Goal: Task Accomplishment & Management: Manage account settings

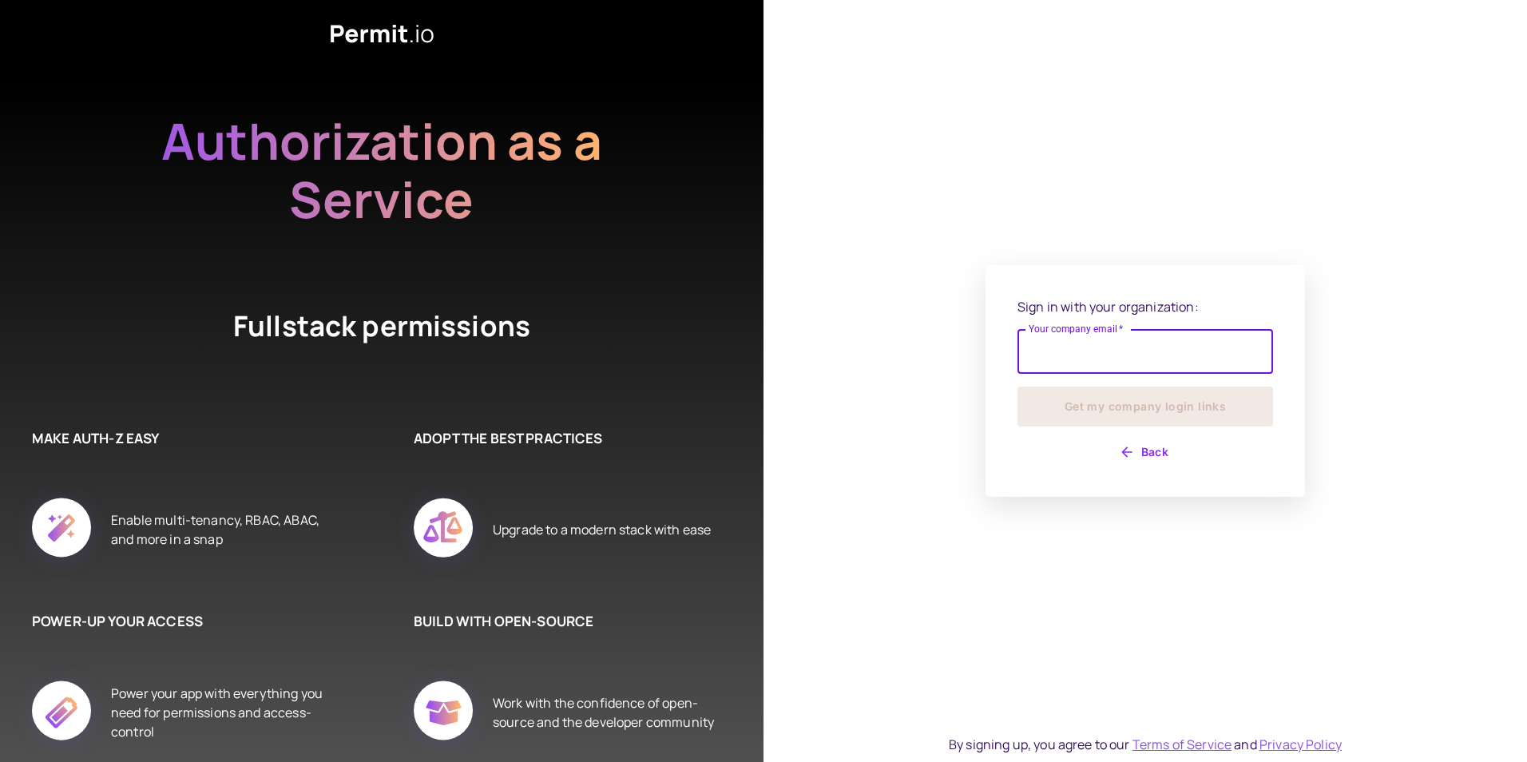
type input "**********"
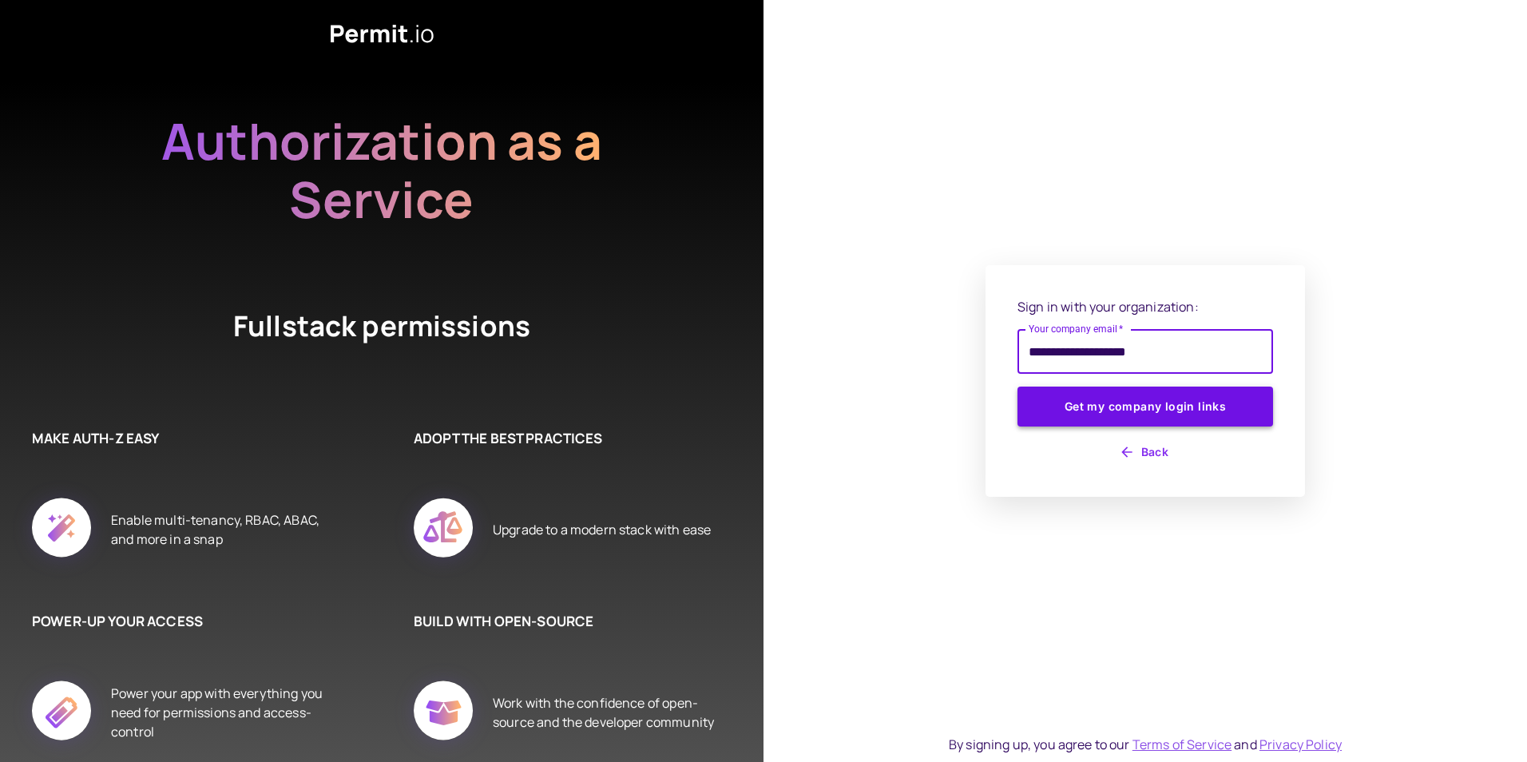
click at [1151, 423] on button "Get my company login links" at bounding box center [1145, 406] width 256 height 40
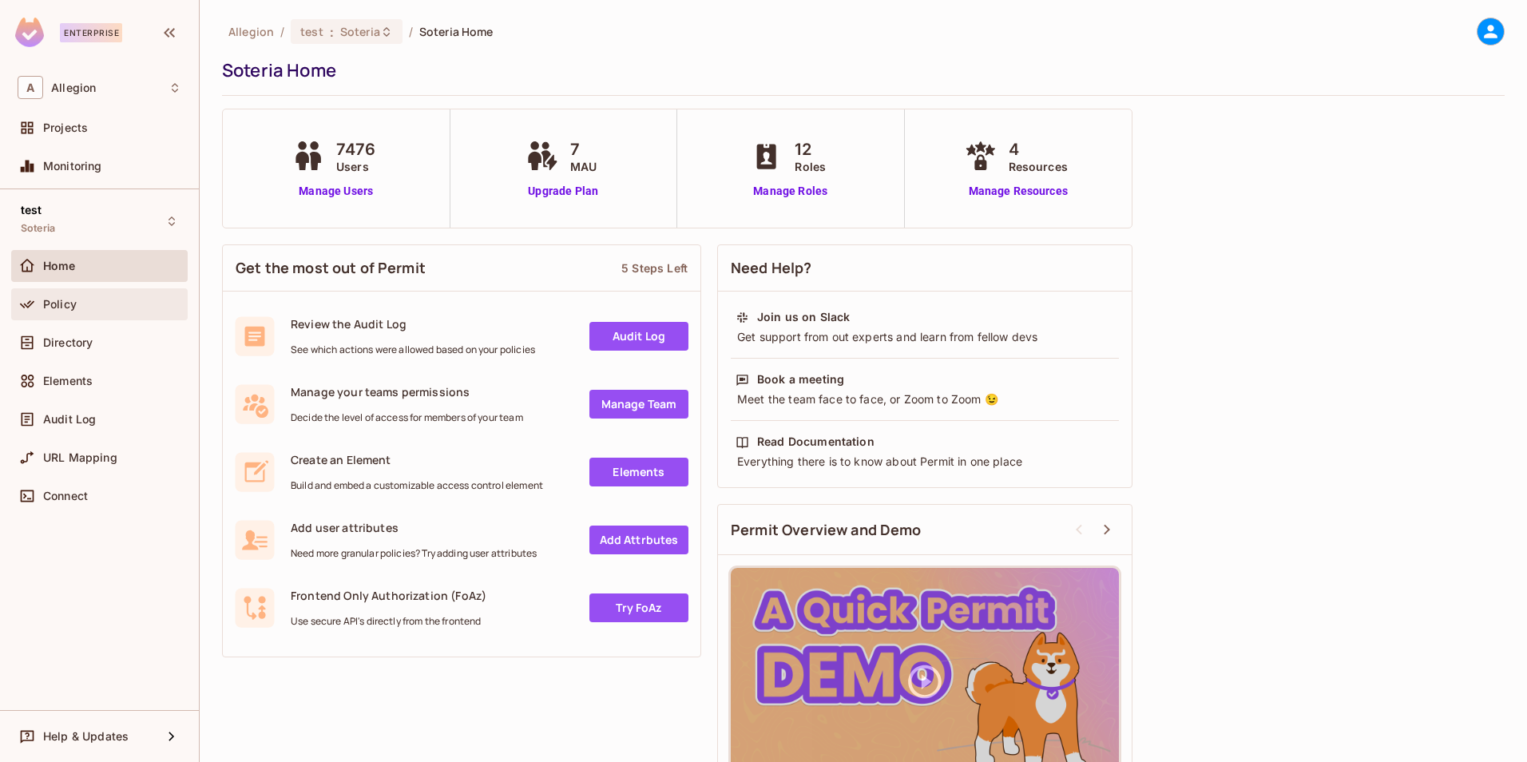
click at [65, 300] on span "Policy" at bounding box center [60, 304] width 34 height 13
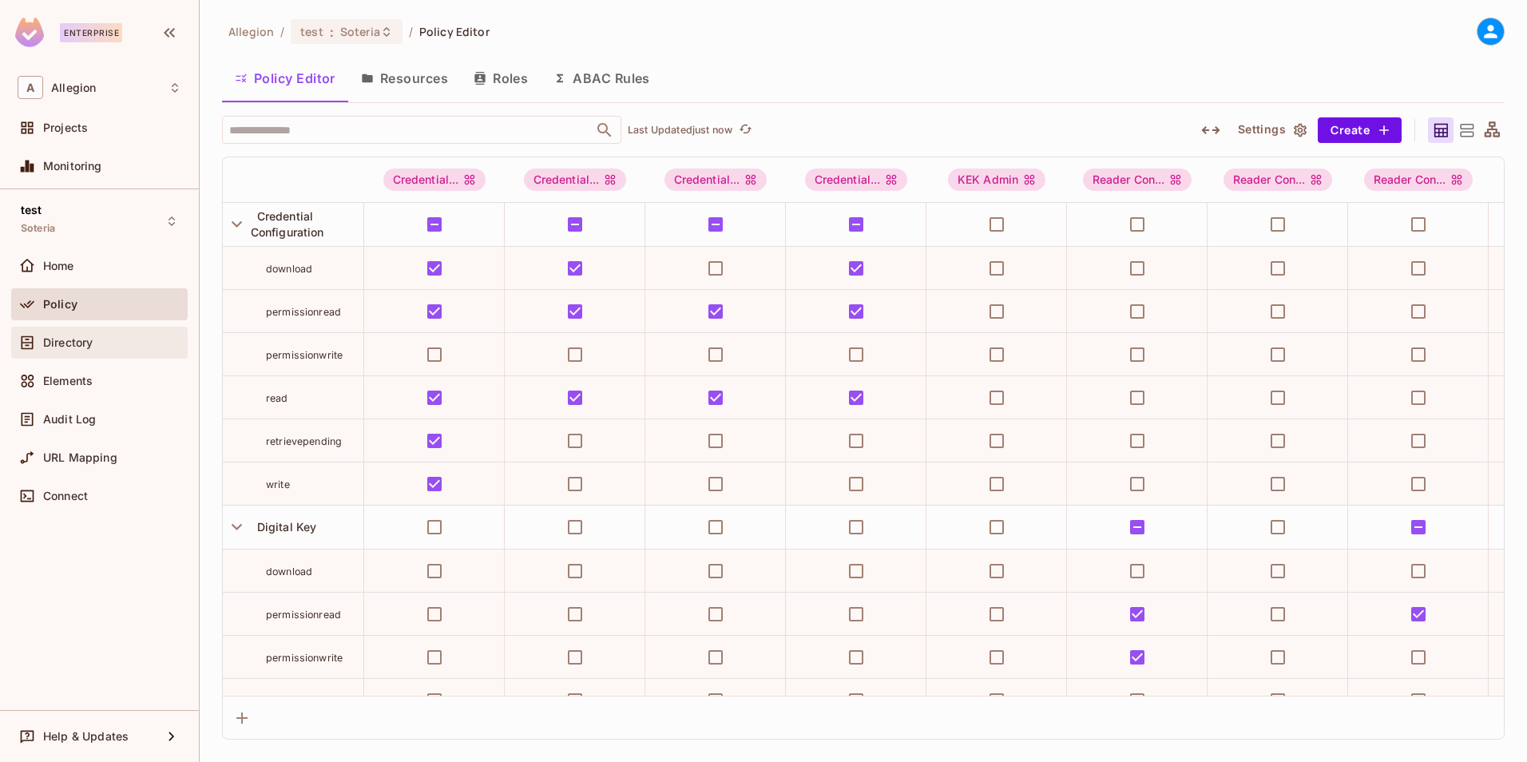
click at [53, 343] on span "Directory" at bounding box center [68, 342] width 50 height 13
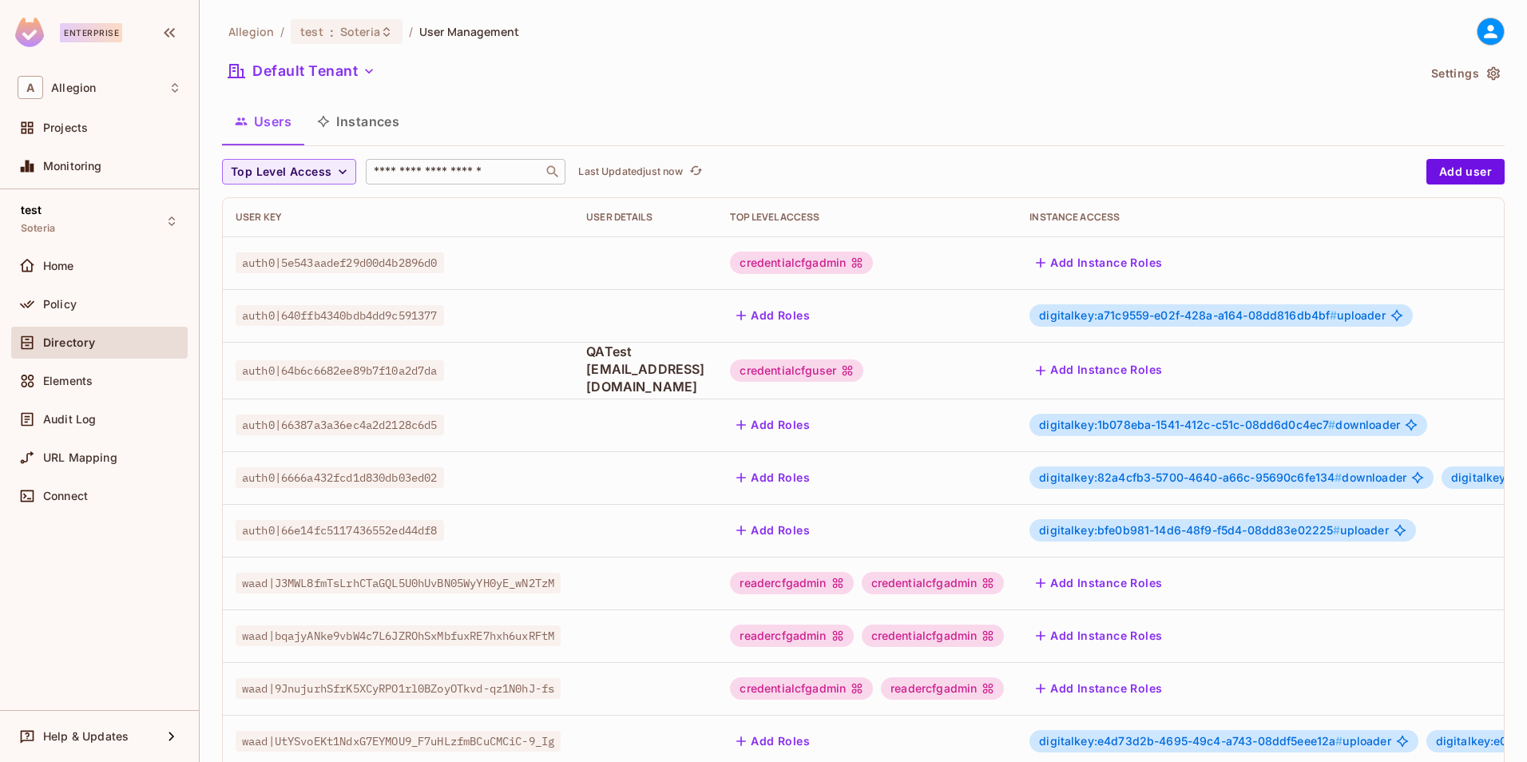
click at [438, 174] on input "text" at bounding box center [454, 172] width 168 height 16
type input "*******"
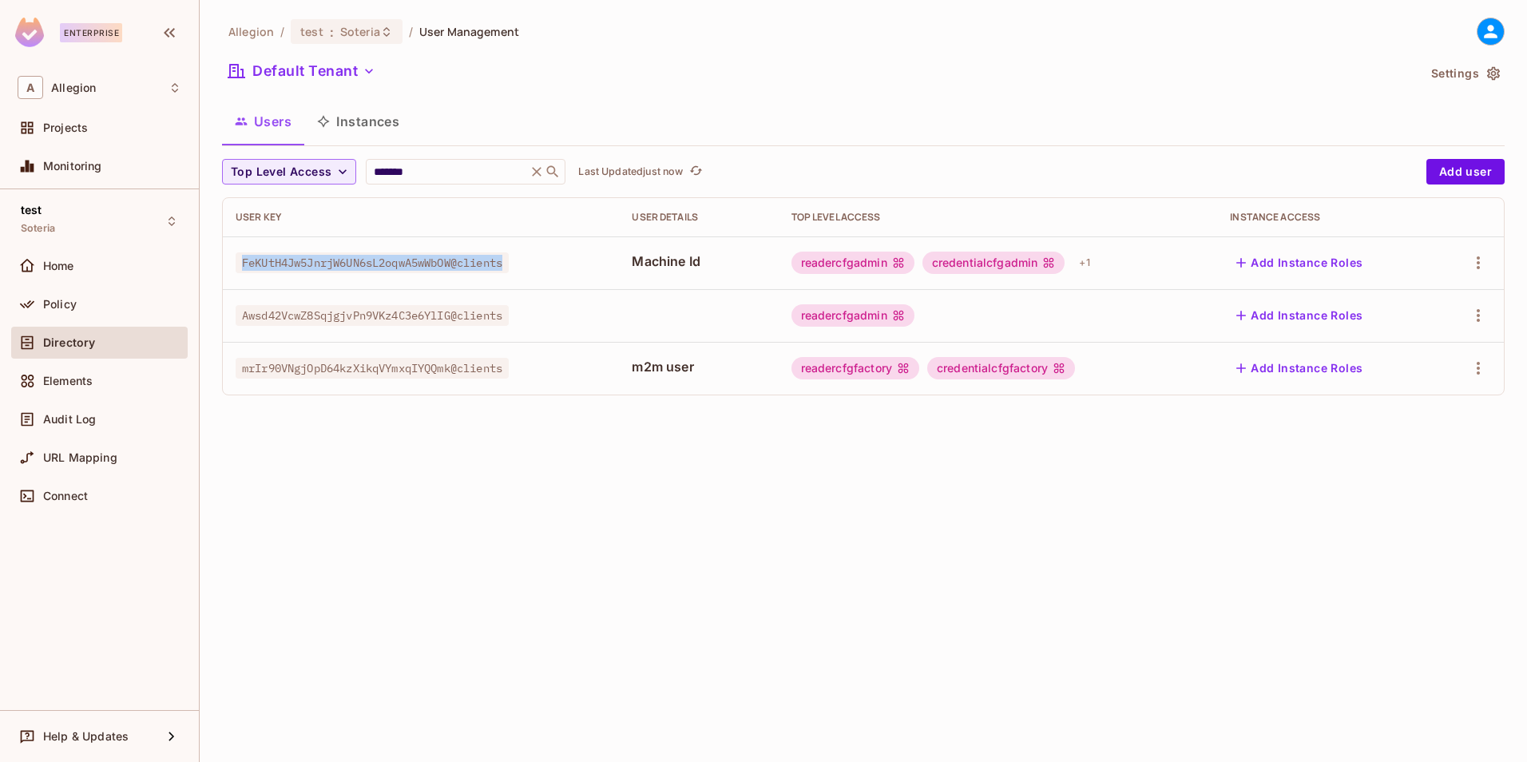
drag, startPoint x: 516, startPoint y: 263, endPoint x: 240, endPoint y: 259, distance: 276.3
click at [240, 259] on span "FeKUtH4Jw5JnrjW6UN6sL2oqwA5wWbOW@clients" at bounding box center [372, 262] width 273 height 21
copy span "FeKUtH4Jw5JnrjW6UN6sL2oqwA5wWbOW@clients"
click at [722, 516] on div "Allegion / test : Soteria / User Management Default Tenant Settings Users Insta…" at bounding box center [863, 381] width 1327 height 762
drag, startPoint x: 240, startPoint y: 263, endPoint x: 517, endPoint y: 255, distance: 277.2
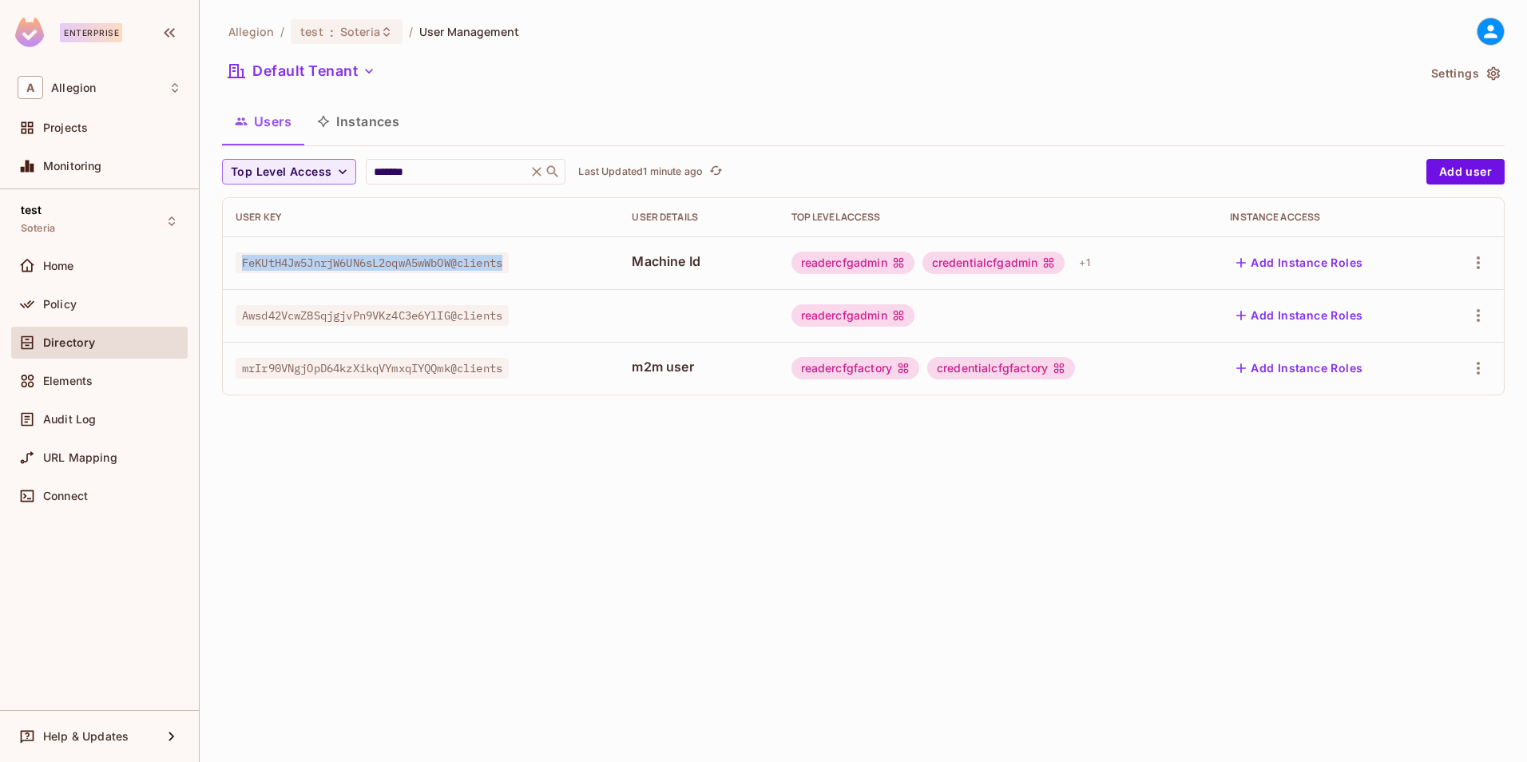
click at [509, 255] on span "FeKUtH4Jw5JnrjW6UN6sL2oqwA5wWbOW@clients" at bounding box center [372, 262] width 273 height 21
copy span "FeKUtH4Jw5JnrjW6UN6sL2oqwA5wWbOW@clients"
click at [69, 120] on div "Projects" at bounding box center [100, 127] width 164 height 19
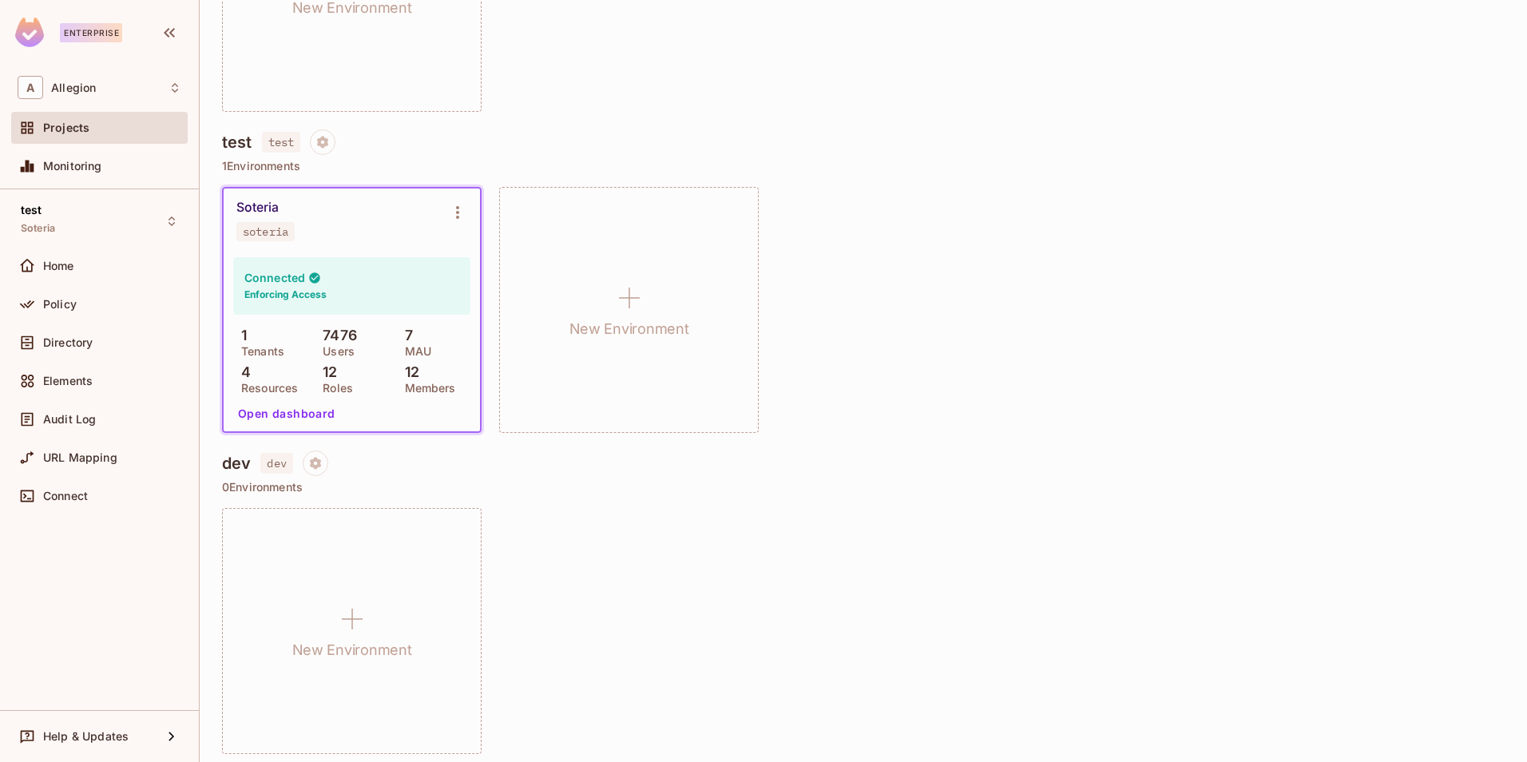
scroll to position [669, 0]
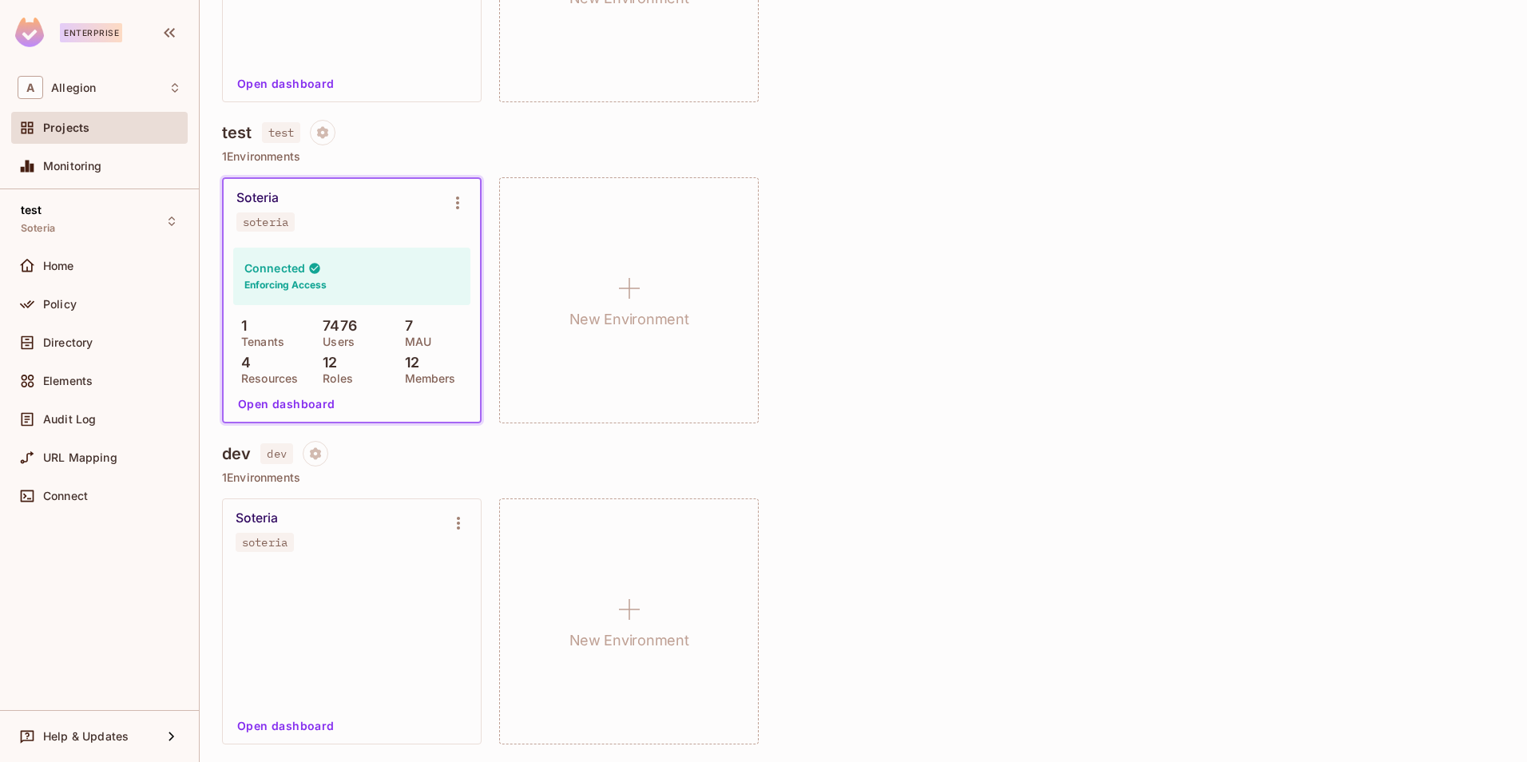
click at [274, 730] on button "Open dashboard" at bounding box center [286, 726] width 110 height 26
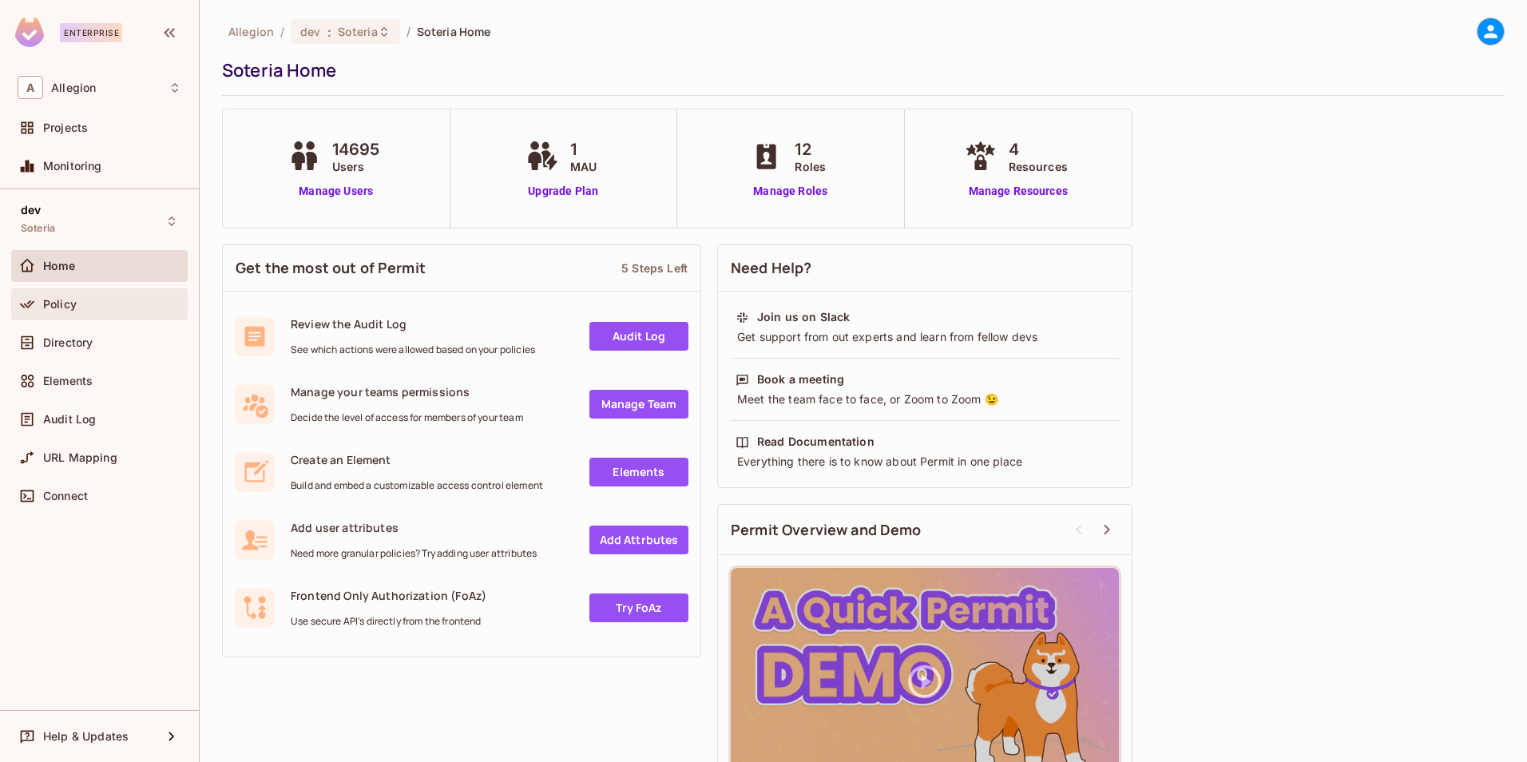
click at [109, 313] on div "Policy" at bounding box center [100, 304] width 164 height 19
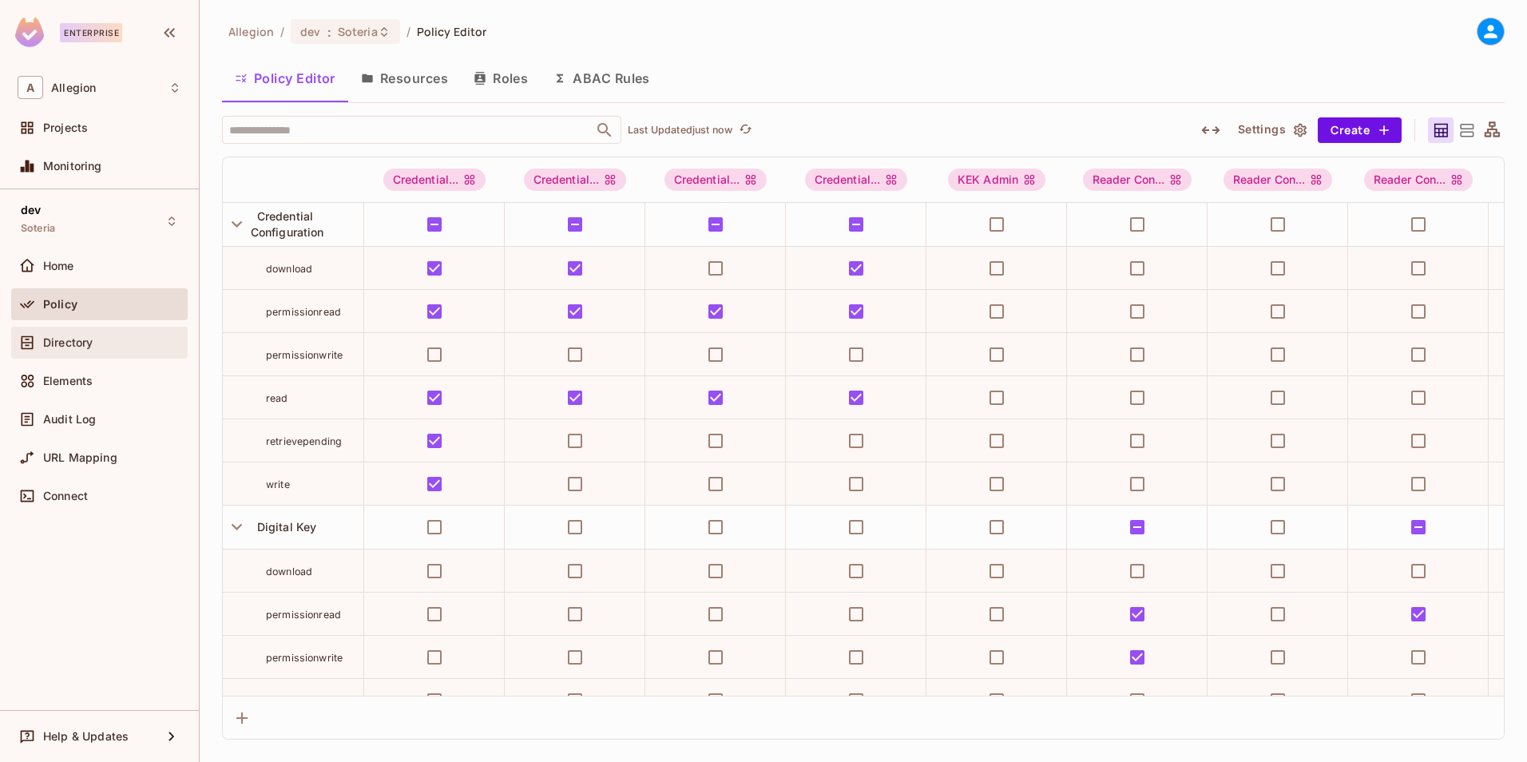
click at [92, 351] on div "Directory" at bounding box center [100, 342] width 164 height 19
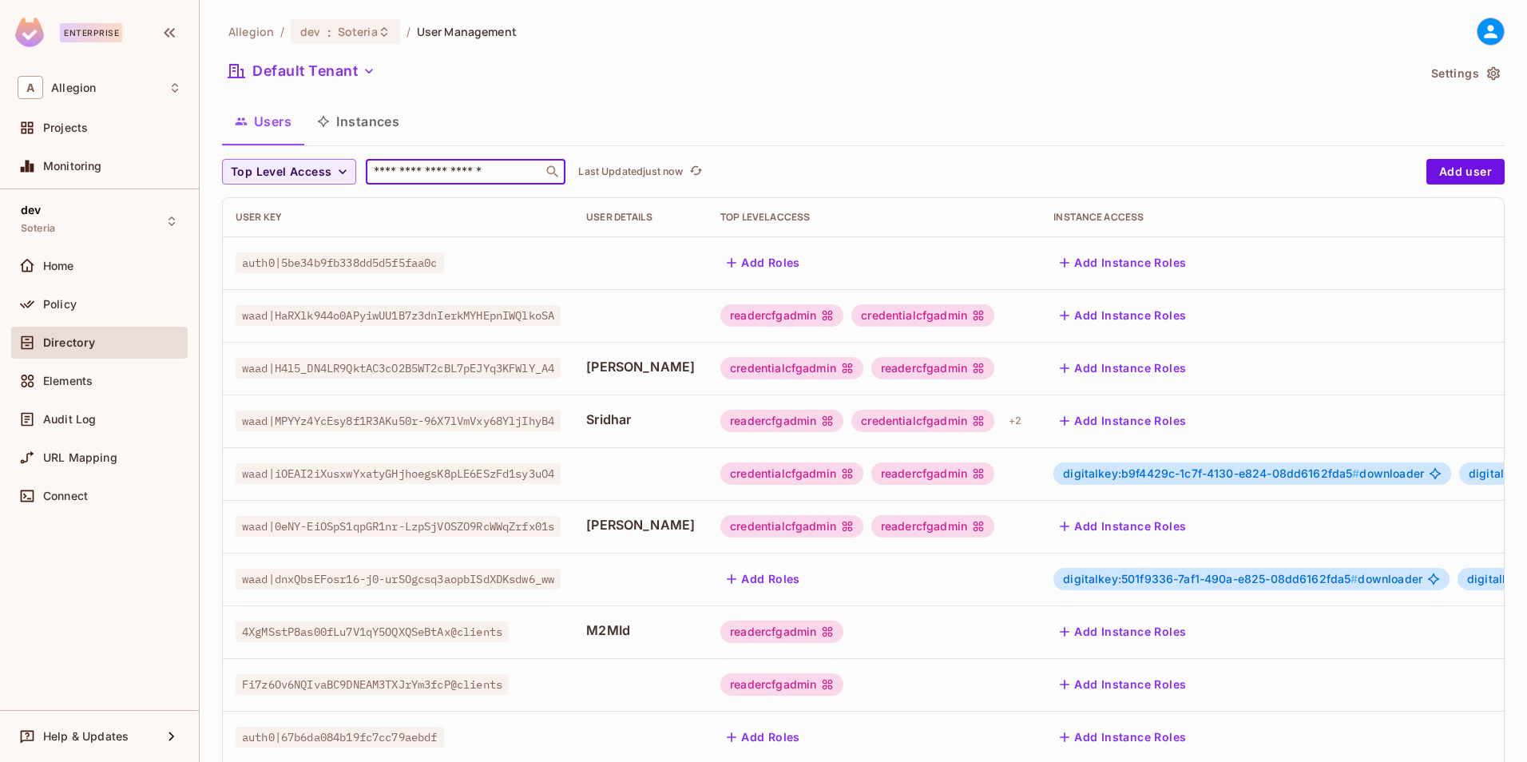
click at [460, 170] on input "text" at bounding box center [454, 172] width 168 height 16
type input "*******"
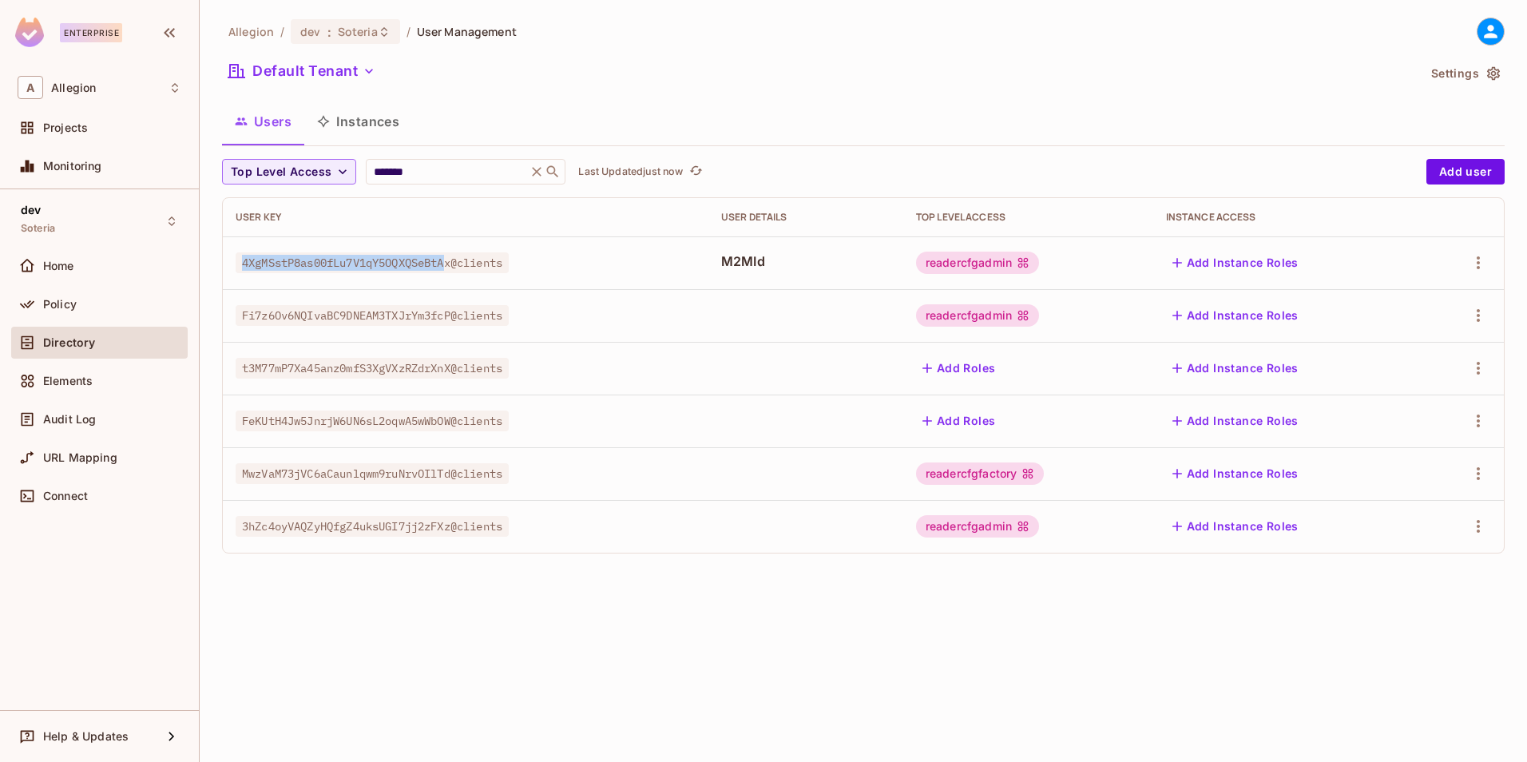
drag, startPoint x: 245, startPoint y: 264, endPoint x: 457, endPoint y: 263, distance: 211.6
click at [457, 263] on span "4XgMSstP8as00fLu7V1qY5OQXQSeBtAx@clients" at bounding box center [372, 262] width 273 height 21
click at [459, 263] on span "4XgMSstP8as00fLu7V1qY5OQXQSeBtAx@clients" at bounding box center [372, 262] width 273 height 21
copy span "4XgMSstP8as00fLu7V1qY5OQXQSeBtAx"
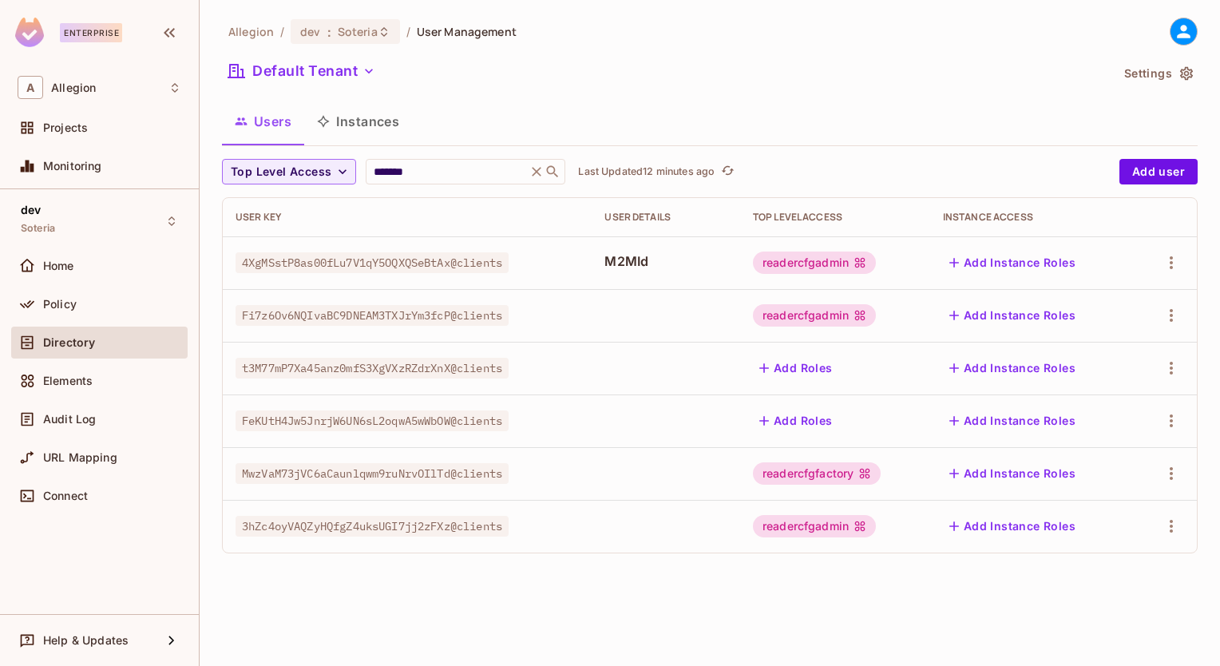
click at [906, 262] on div "readercfgadmin" at bounding box center [835, 263] width 164 height 22
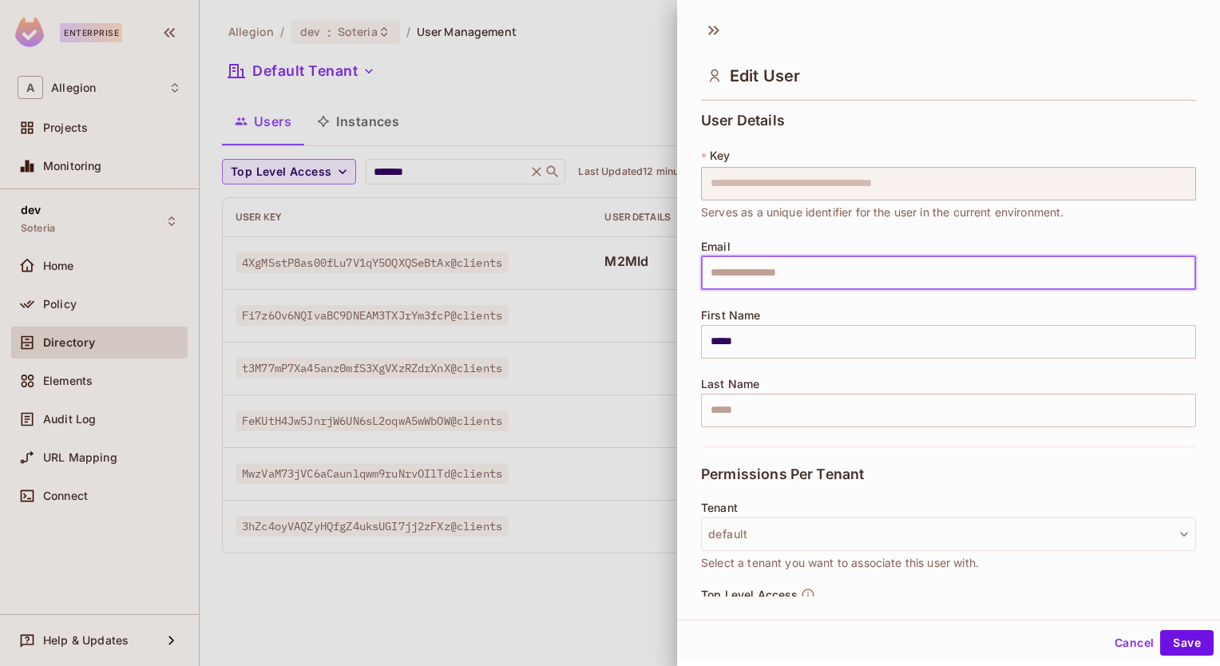
click at [1009, 264] on input "text" at bounding box center [948, 273] width 495 height 34
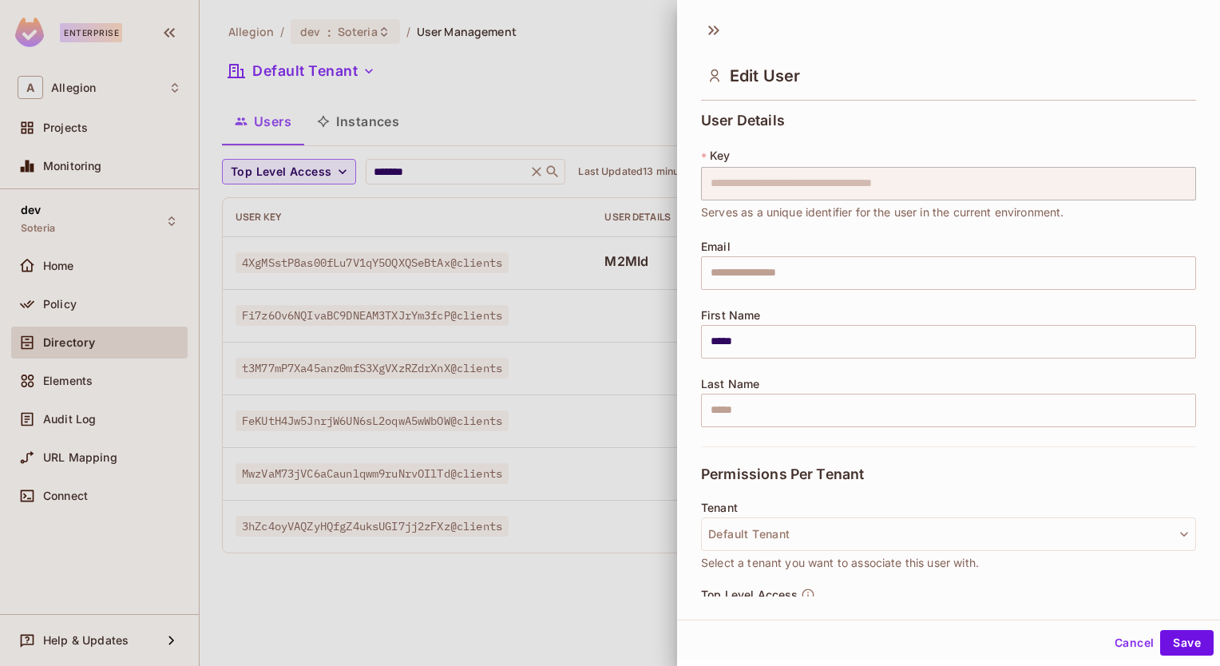
click at [683, 341] on div "**********" at bounding box center [948, 351] width 543 height 490
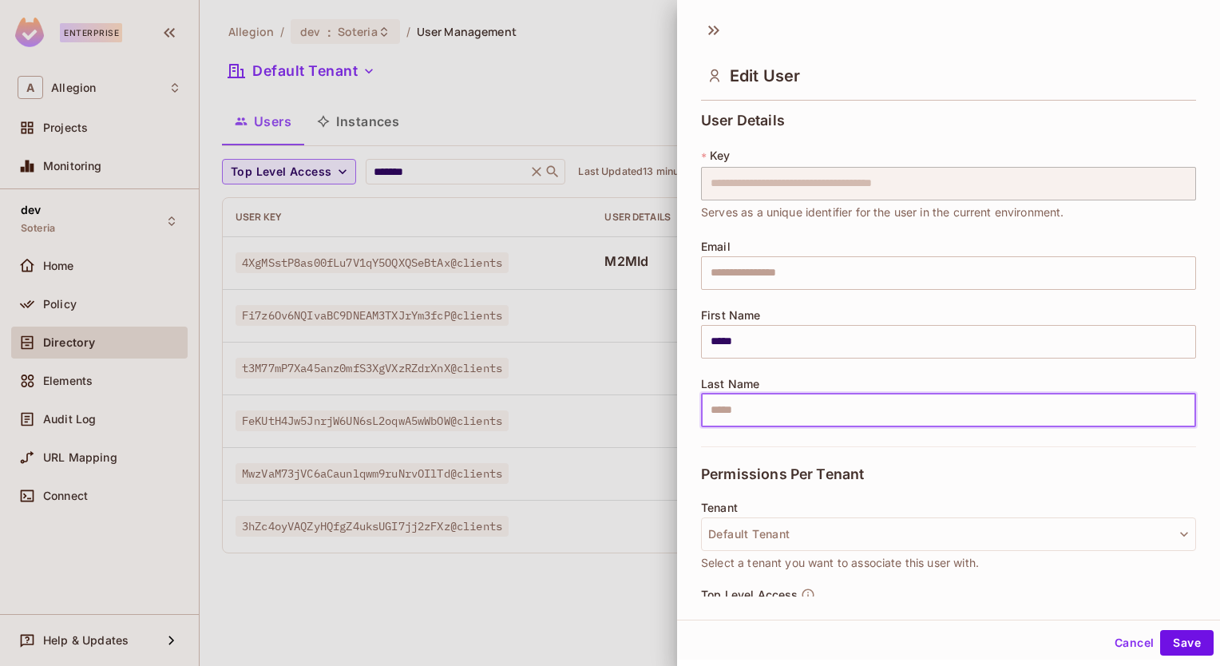
click at [722, 409] on input "text" at bounding box center [948, 411] width 495 height 34
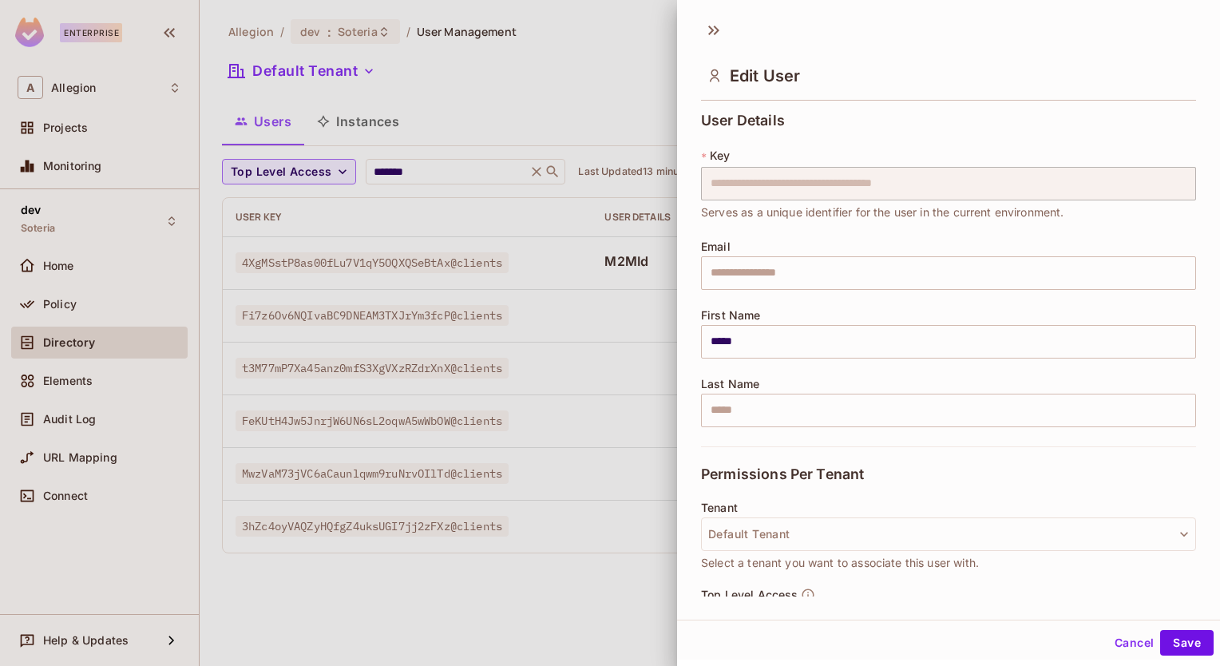
click at [703, 460] on div "Permissions Per Tenant" at bounding box center [948, 473] width 495 height 55
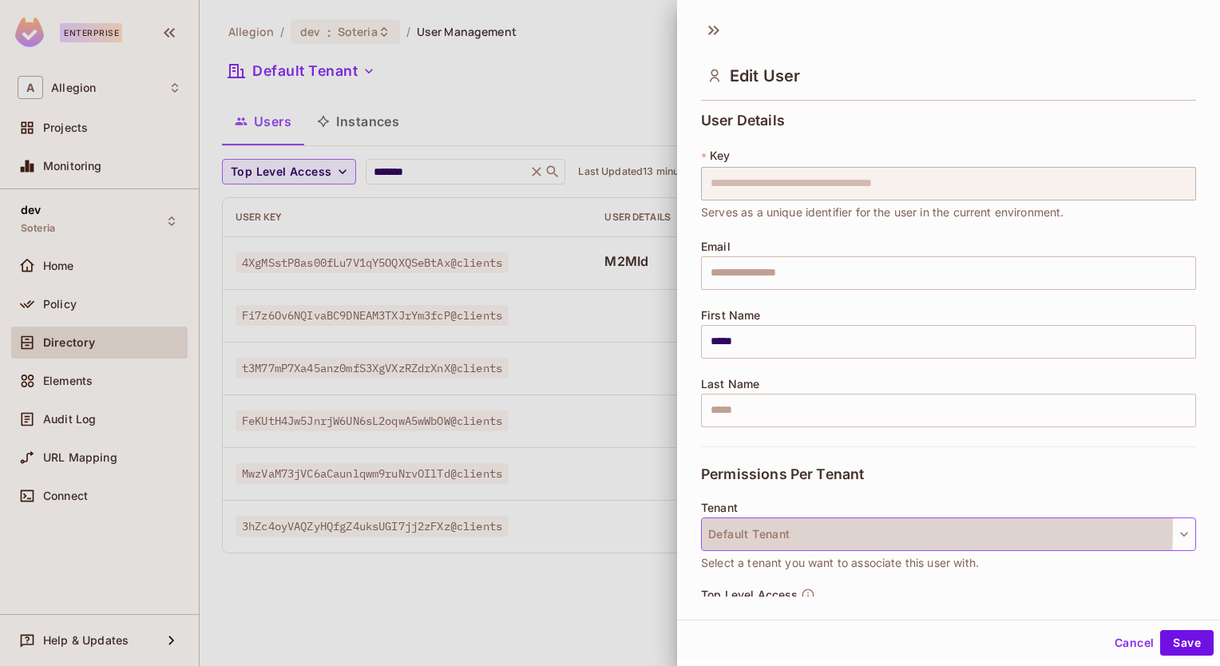
click at [765, 528] on button "Default Tenant" at bounding box center [948, 534] width 495 height 34
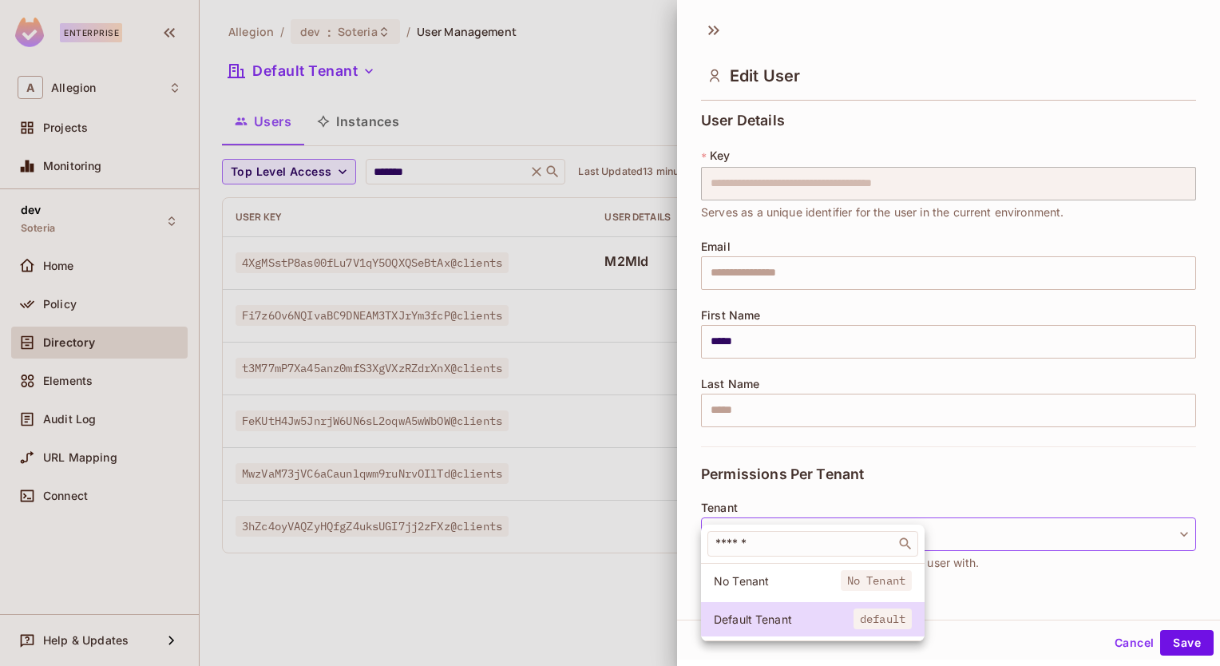
drag, startPoint x: 1198, startPoint y: 390, endPoint x: 1201, endPoint y: 505, distance: 115.0
click at [1201, 505] on div at bounding box center [610, 333] width 1220 height 666
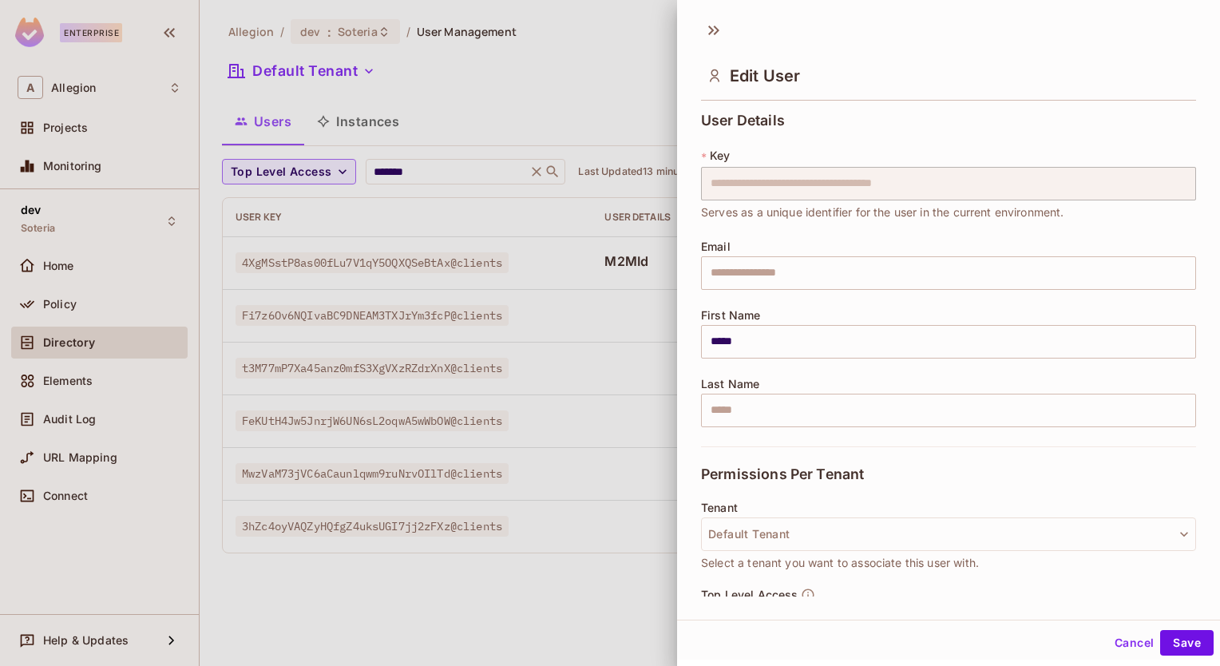
click at [1201, 505] on div "​ No Tenant No Tenant Default Tenant default" at bounding box center [610, 333] width 1220 height 666
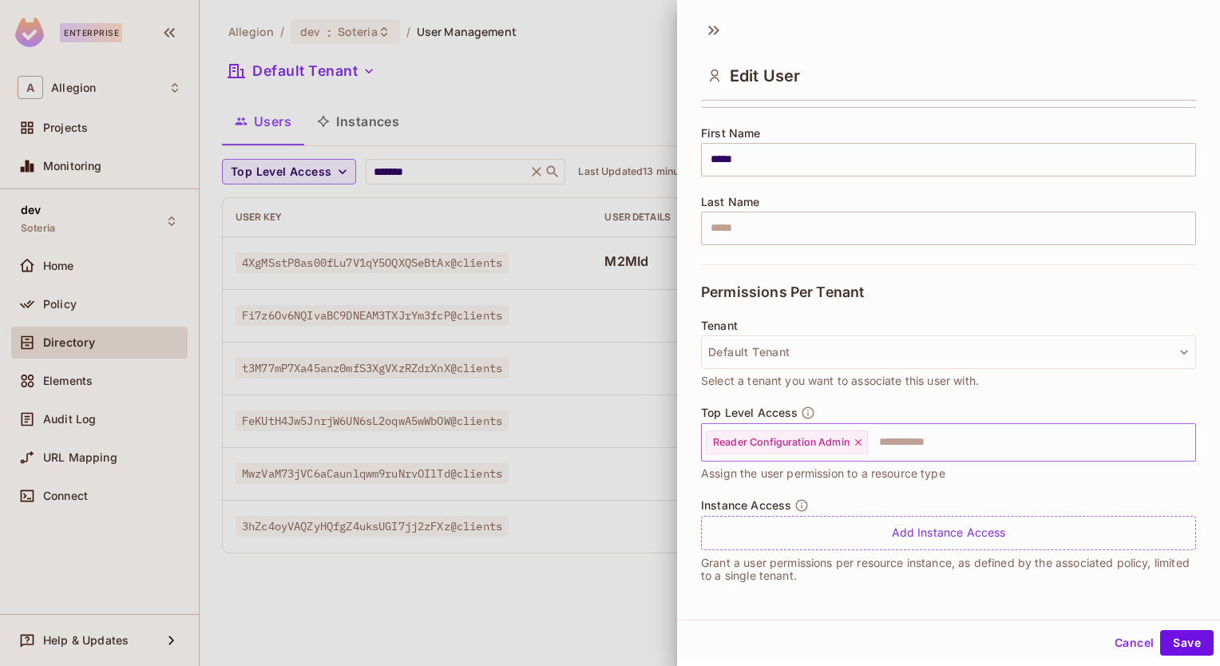
click at [855, 442] on icon at bounding box center [858, 442] width 11 height 11
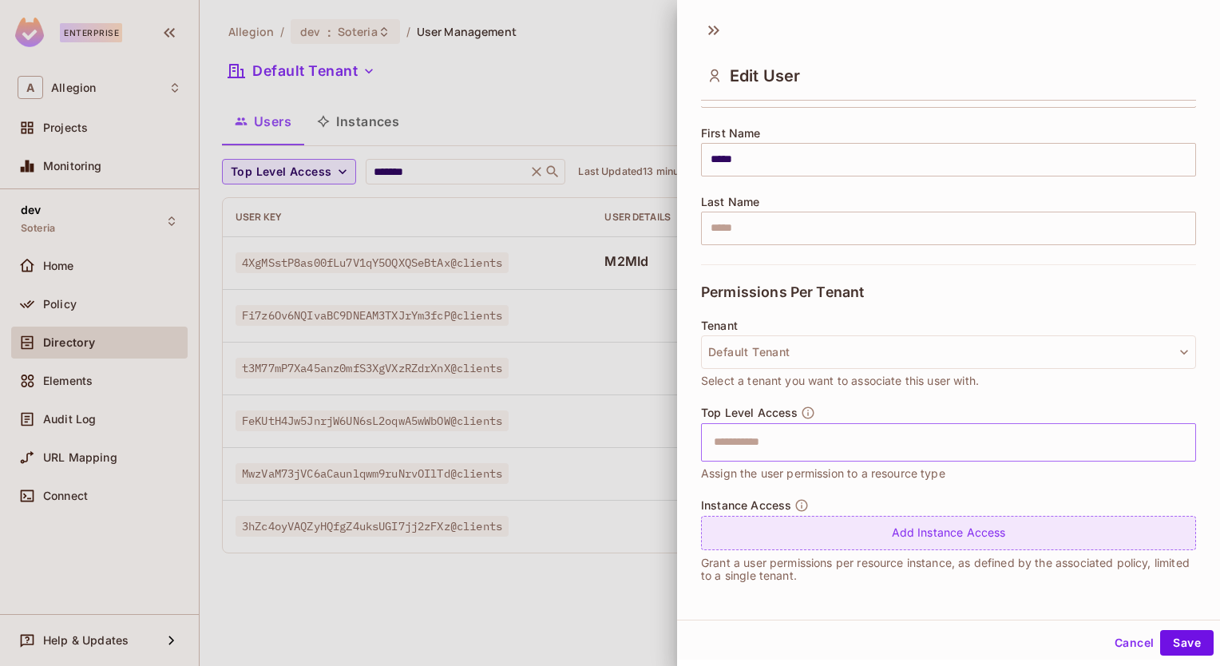
click at [877, 533] on div "Add Instance Access" at bounding box center [948, 533] width 495 height 34
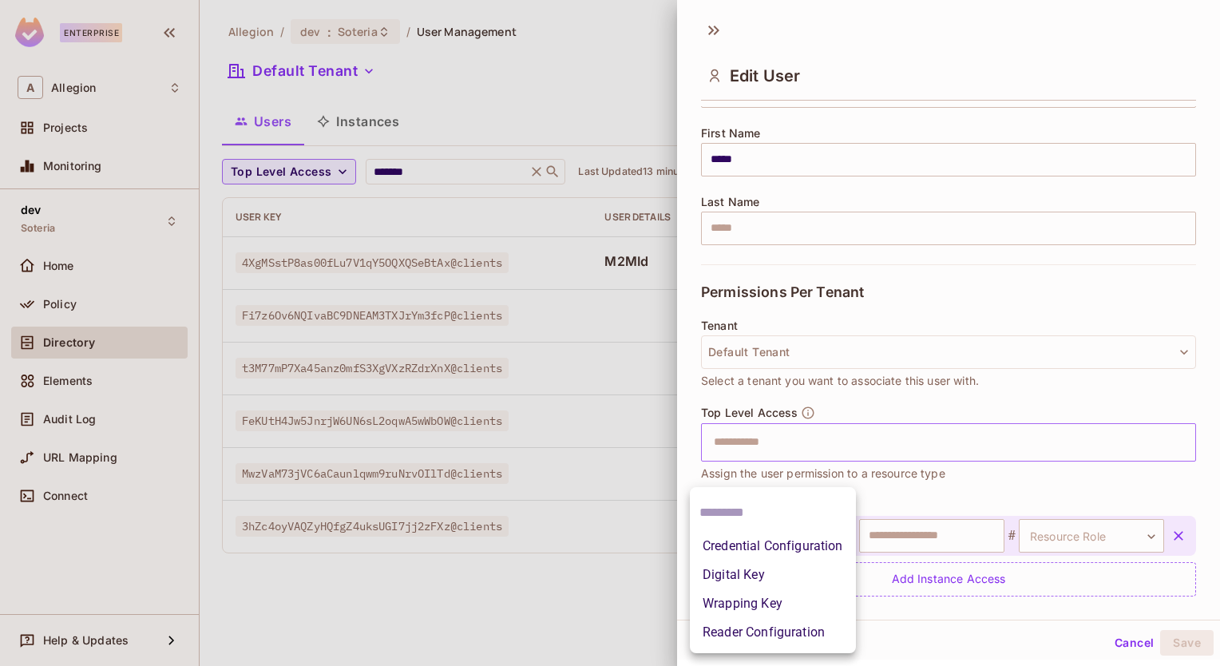
click at [830, 540] on body "**********" at bounding box center [610, 333] width 1220 height 666
click at [941, 484] on div at bounding box center [610, 333] width 1220 height 666
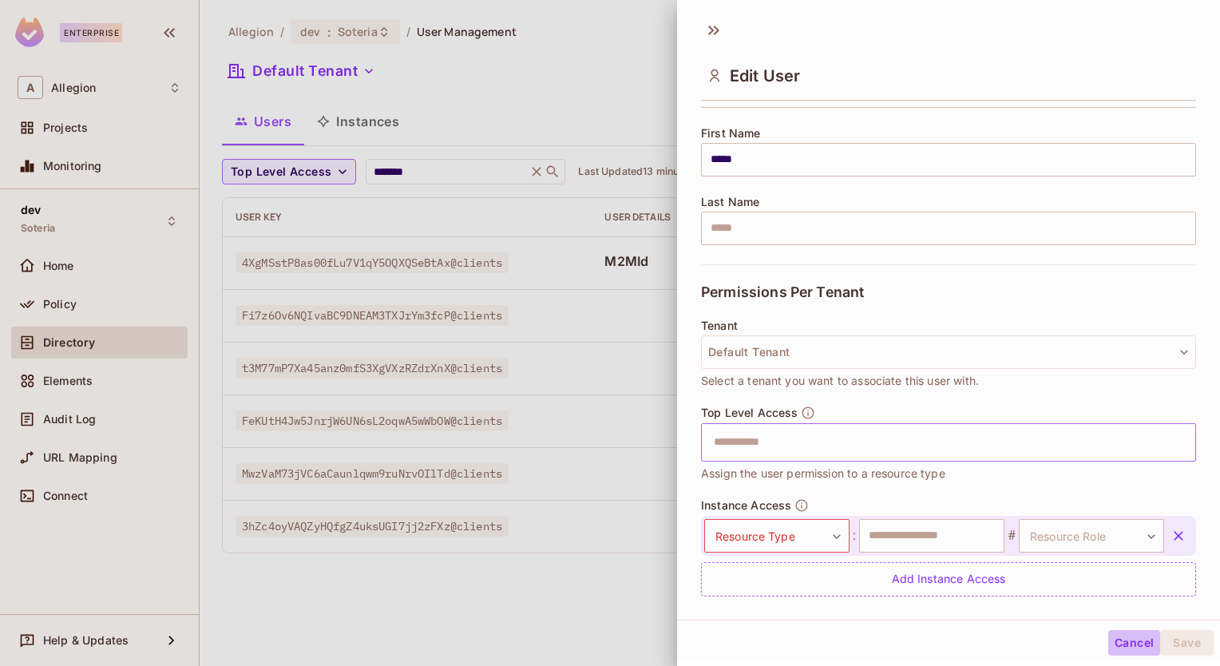
click at [1116, 652] on button "Cancel" at bounding box center [1134, 643] width 52 height 26
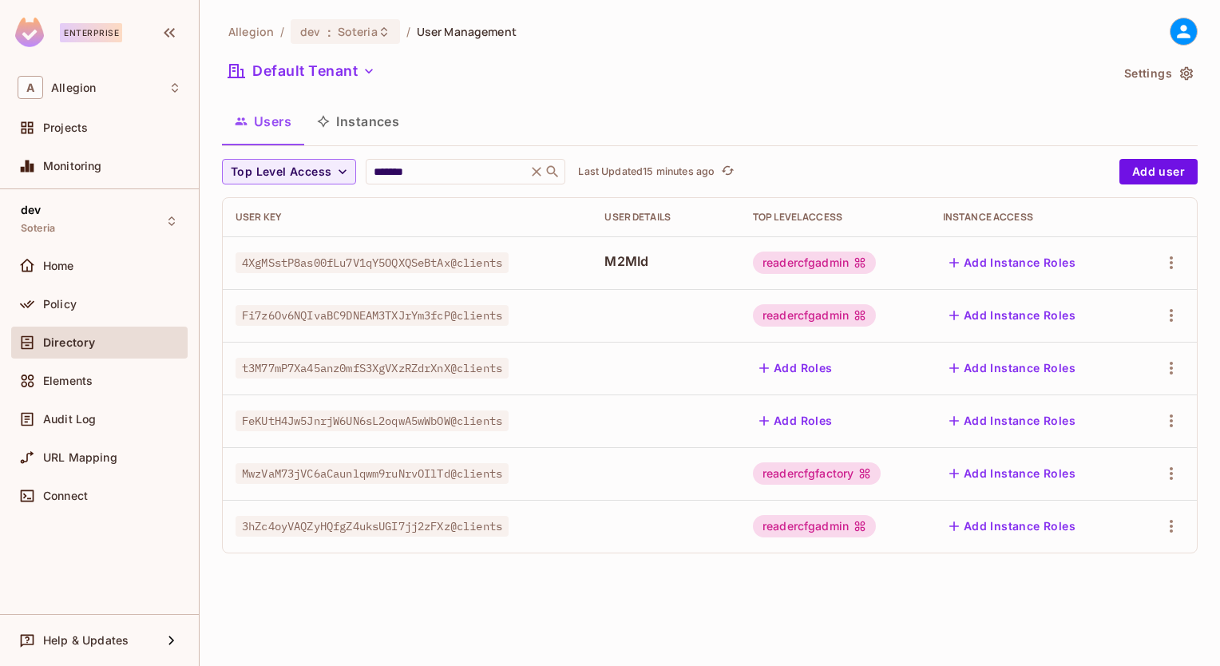
click at [933, 177] on div "Top Level Access ******* ​ Last Updated 15 minutes ago" at bounding box center [667, 172] width 890 height 26
click at [593, 584] on div "Allegion / dev : Soteria / User Management Default Tenant Settings Users Instan…" at bounding box center [710, 333] width 1020 height 666
click at [375, 129] on button "Instances" at bounding box center [358, 121] width 108 height 40
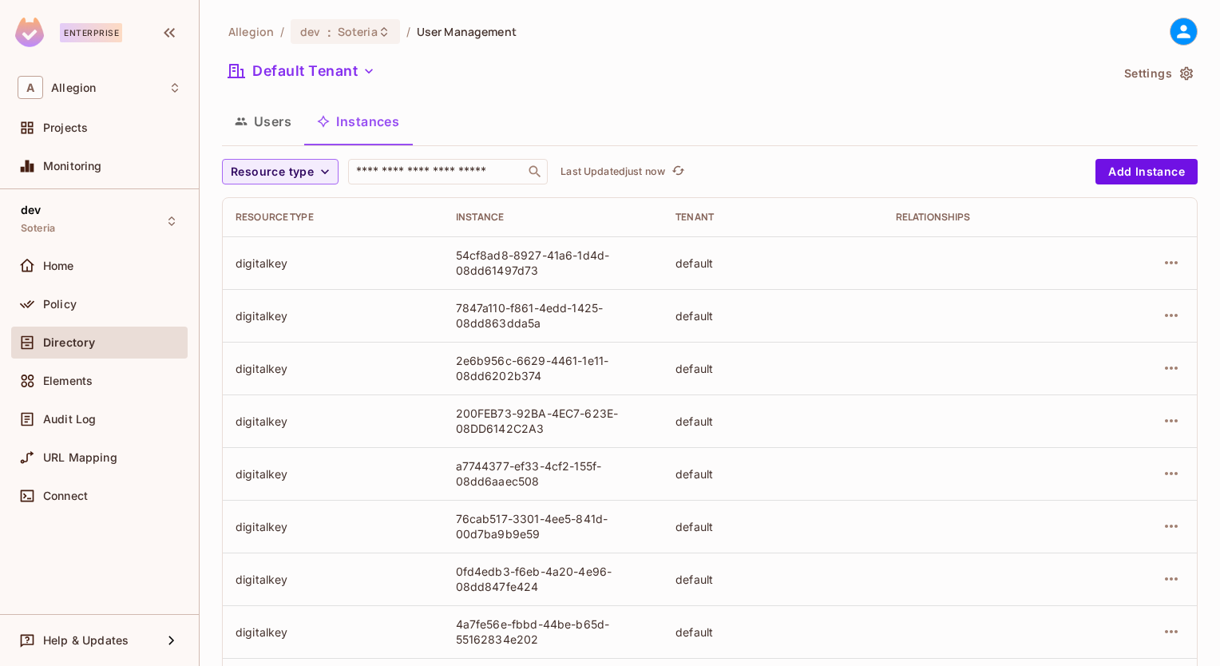
click at [269, 122] on button "Users" at bounding box center [263, 121] width 82 height 40
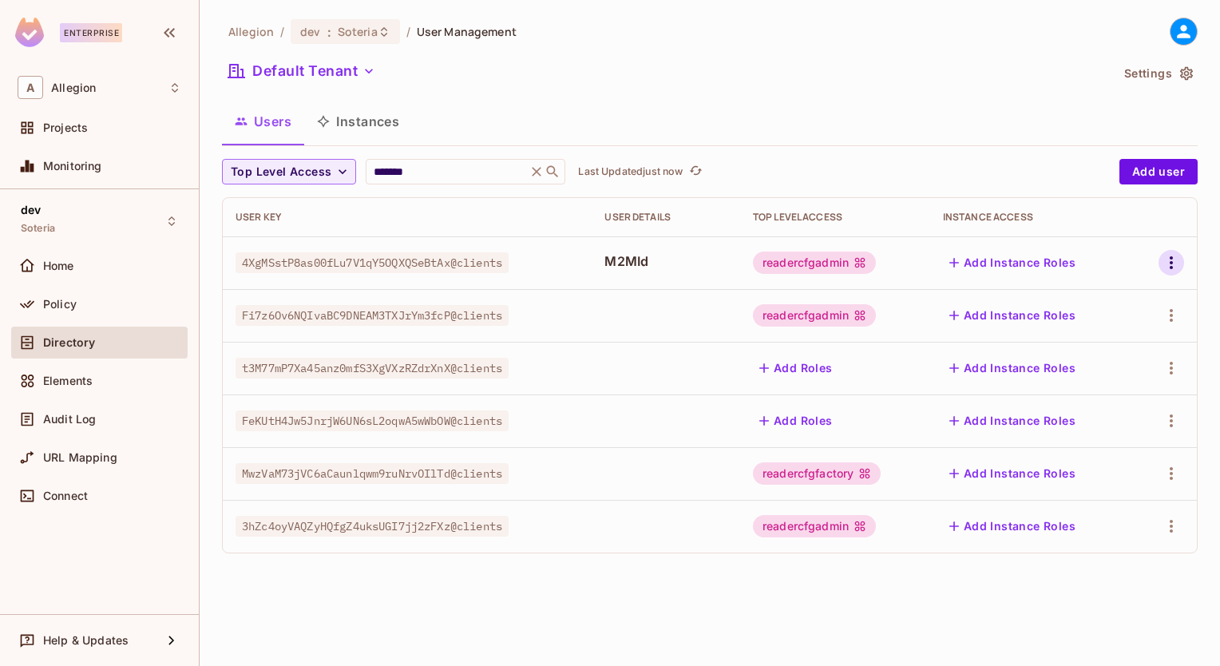
click at [1166, 263] on icon "button" at bounding box center [1171, 262] width 19 height 19
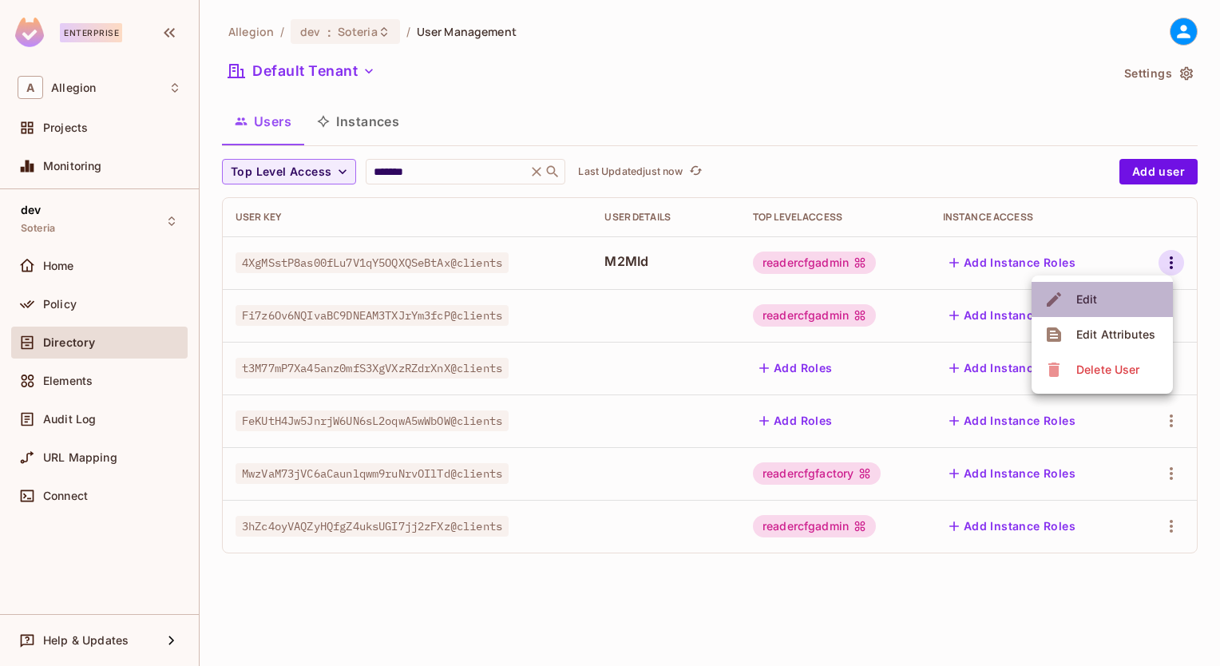
click at [1115, 295] on li "Edit" at bounding box center [1102, 299] width 141 height 35
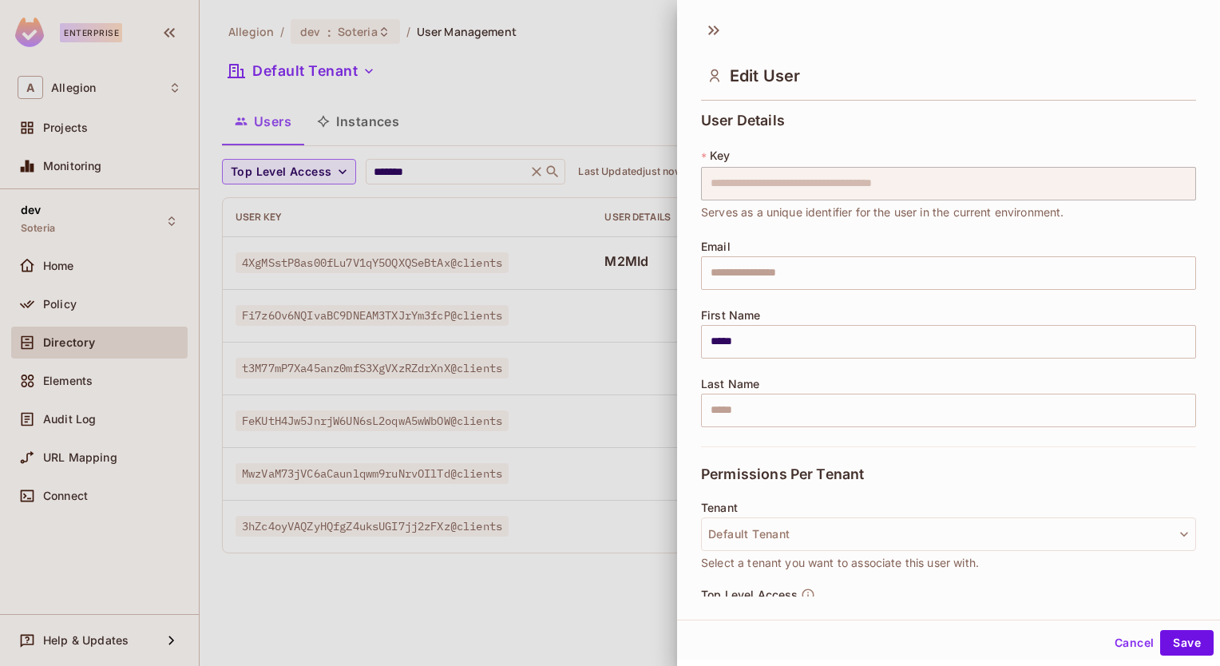
scroll to position [182, 0]
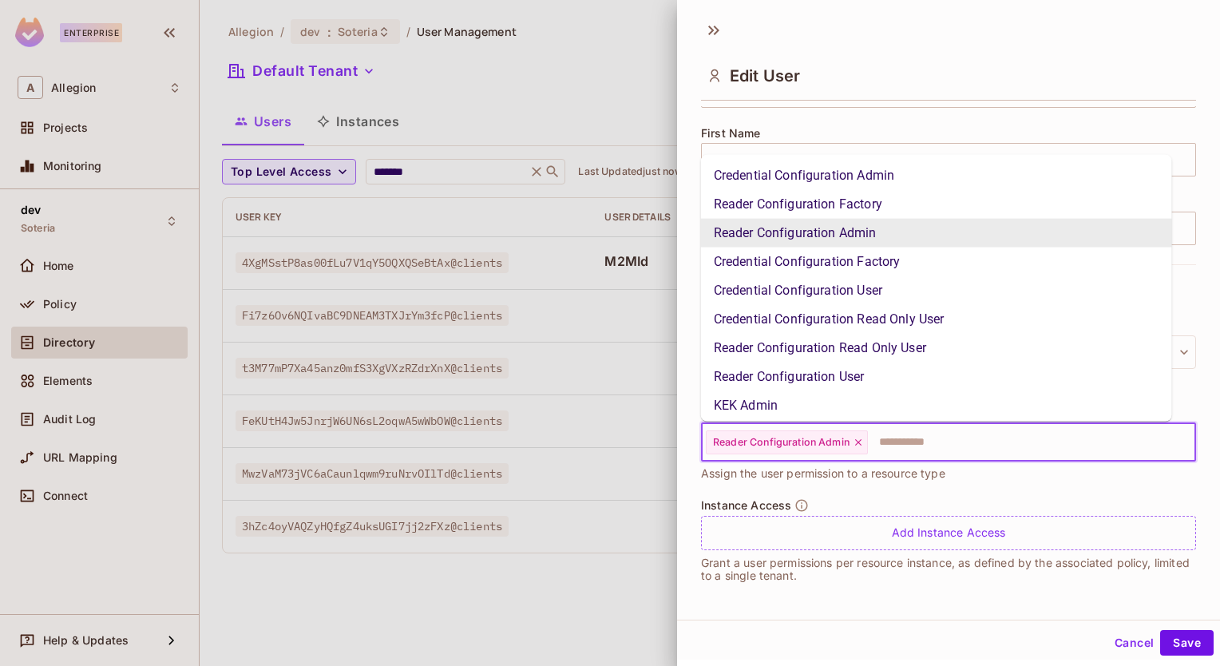
click at [901, 437] on input "text" at bounding box center [1017, 442] width 295 height 32
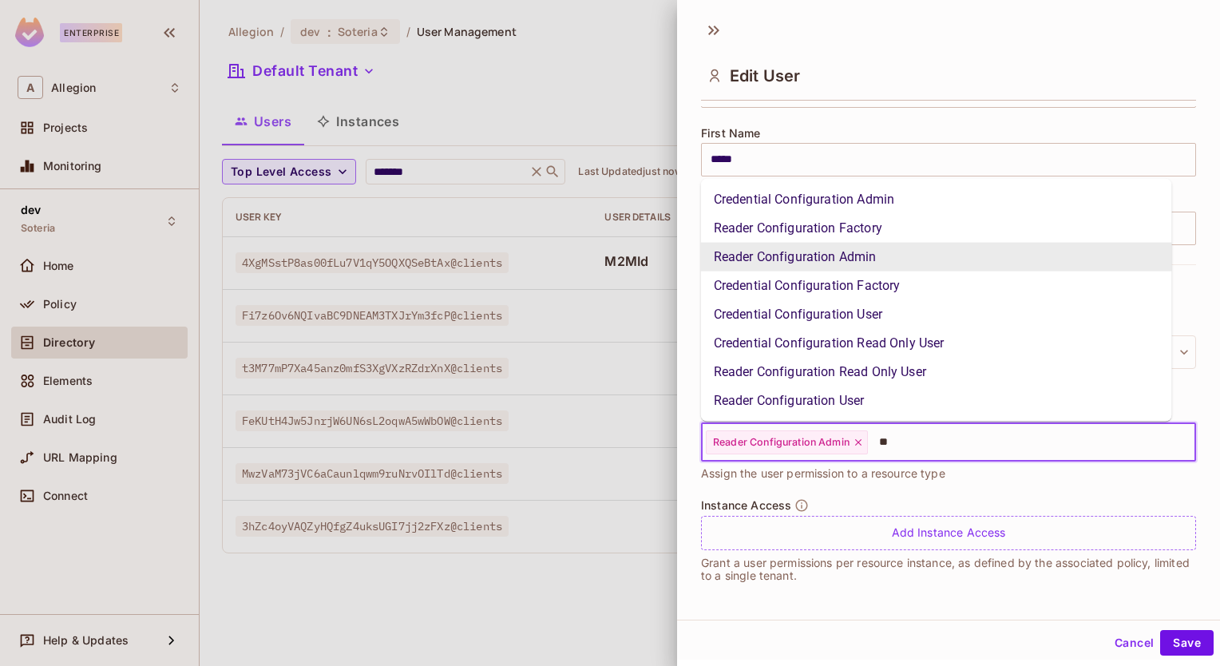
type input "*"
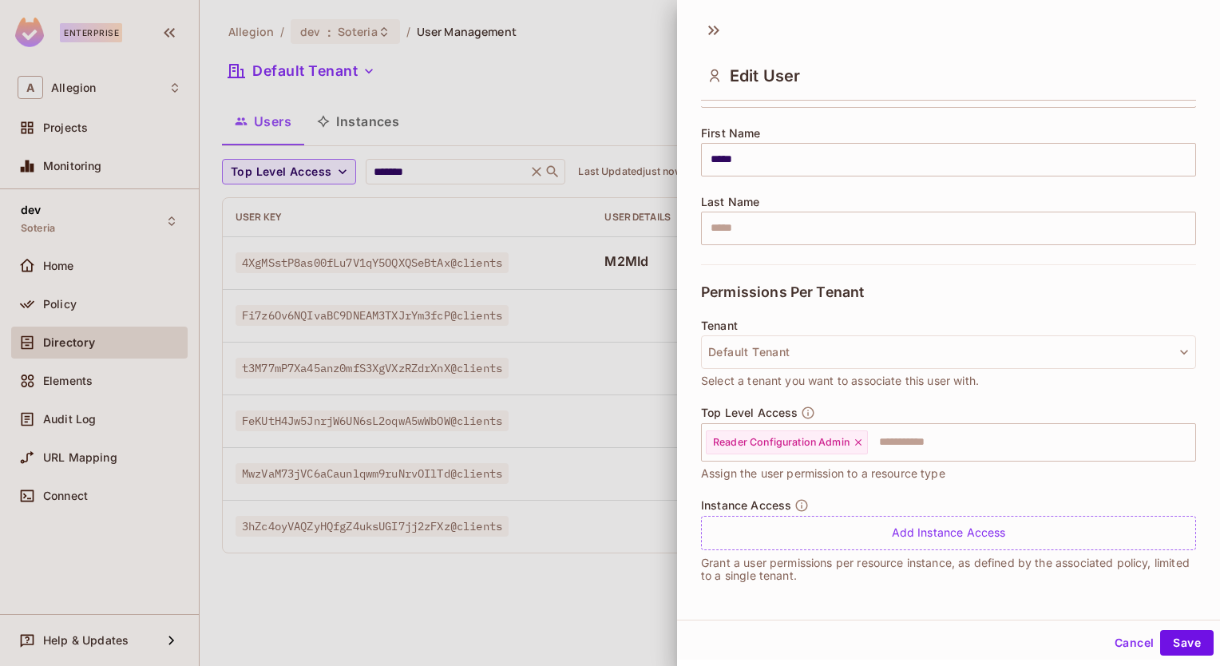
click at [834, 598] on div "**********" at bounding box center [948, 315] width 543 height 608
click at [1118, 641] on button "Cancel" at bounding box center [1134, 643] width 52 height 26
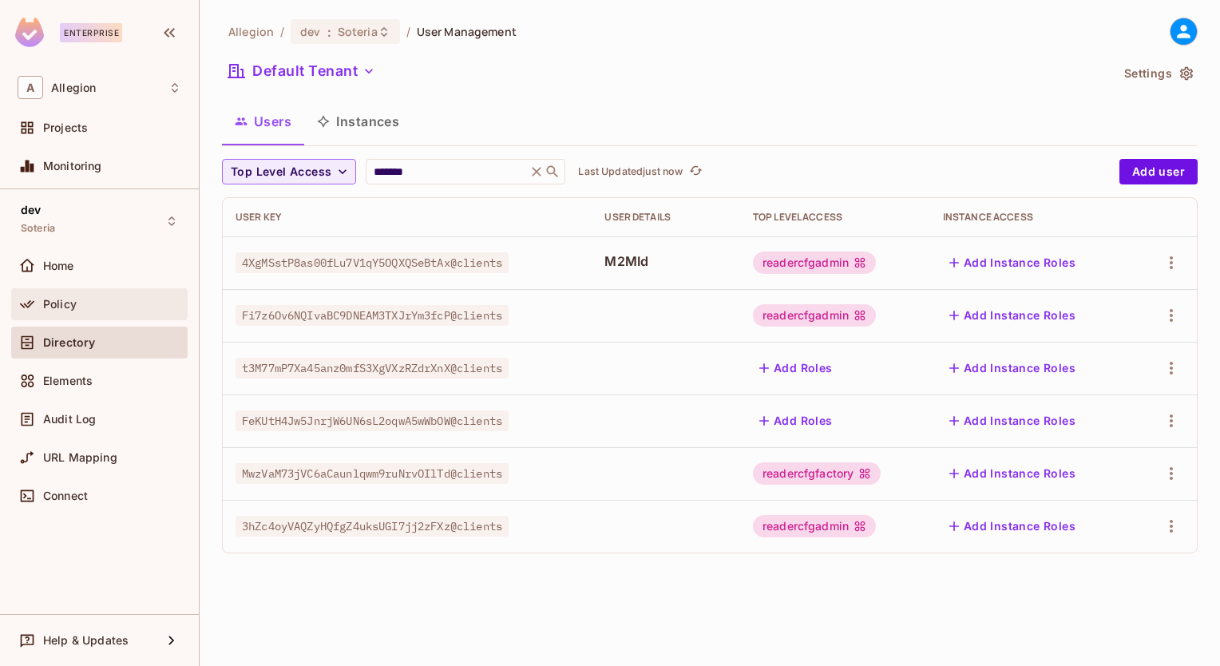
click at [70, 303] on span "Policy" at bounding box center [60, 304] width 34 height 13
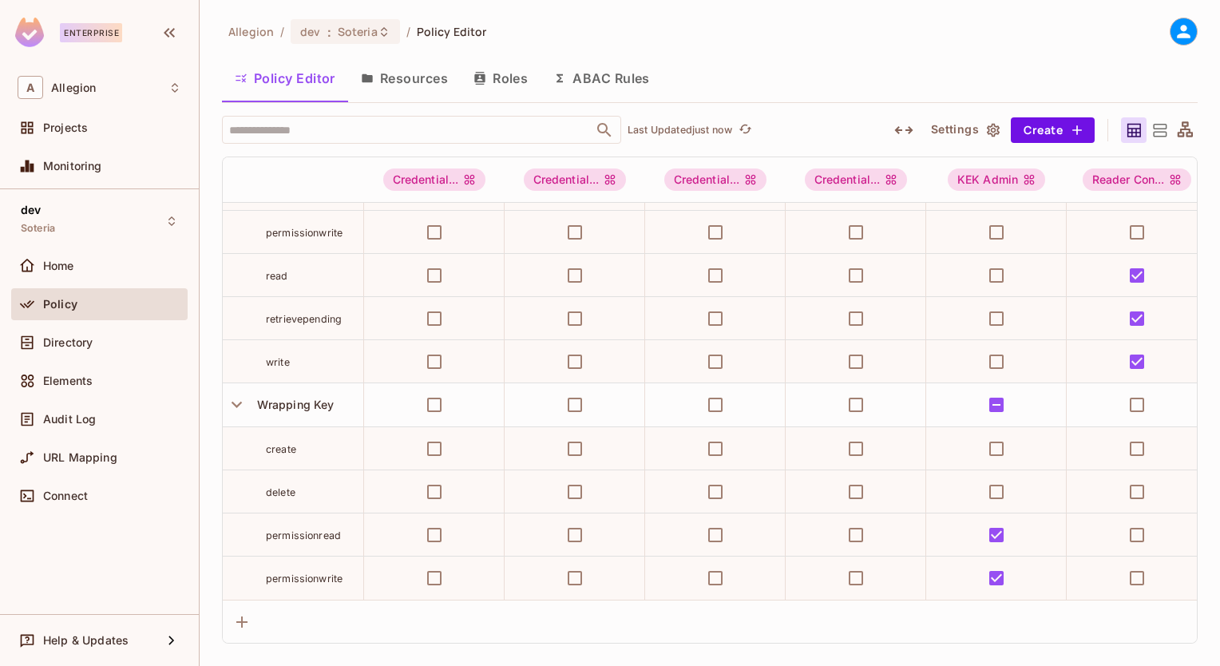
scroll to position [652, 0]
click at [960, 15] on div "Allegion / dev : Soteria / Policy Editor Policy Editor Resources Roles ABAC Rul…" at bounding box center [710, 333] width 1020 height 666
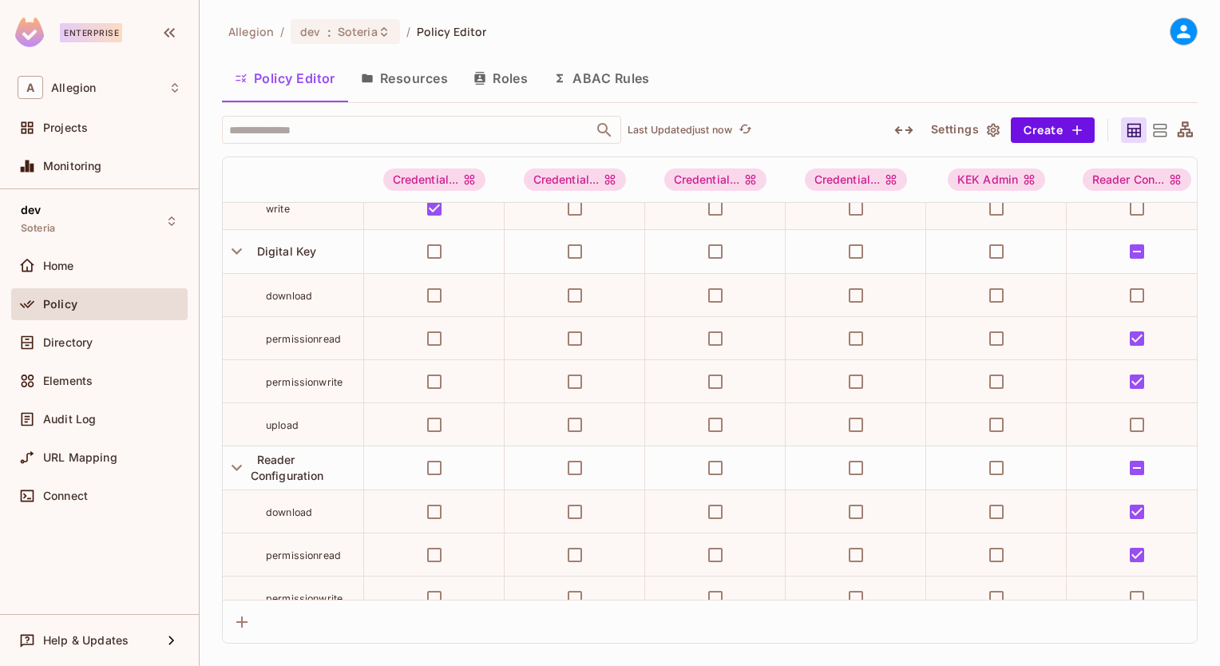
scroll to position [0, 0]
